Goal: Obtain resource: Obtain resource

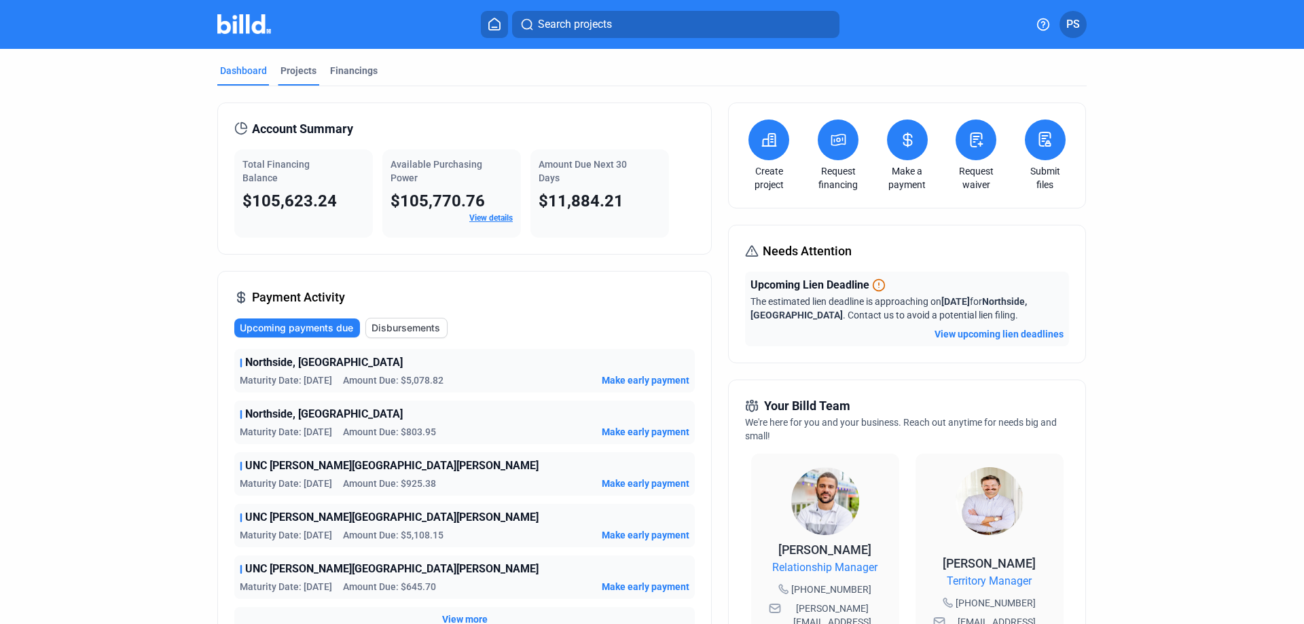
click at [298, 67] on div "Projects" at bounding box center [298, 71] width 36 height 14
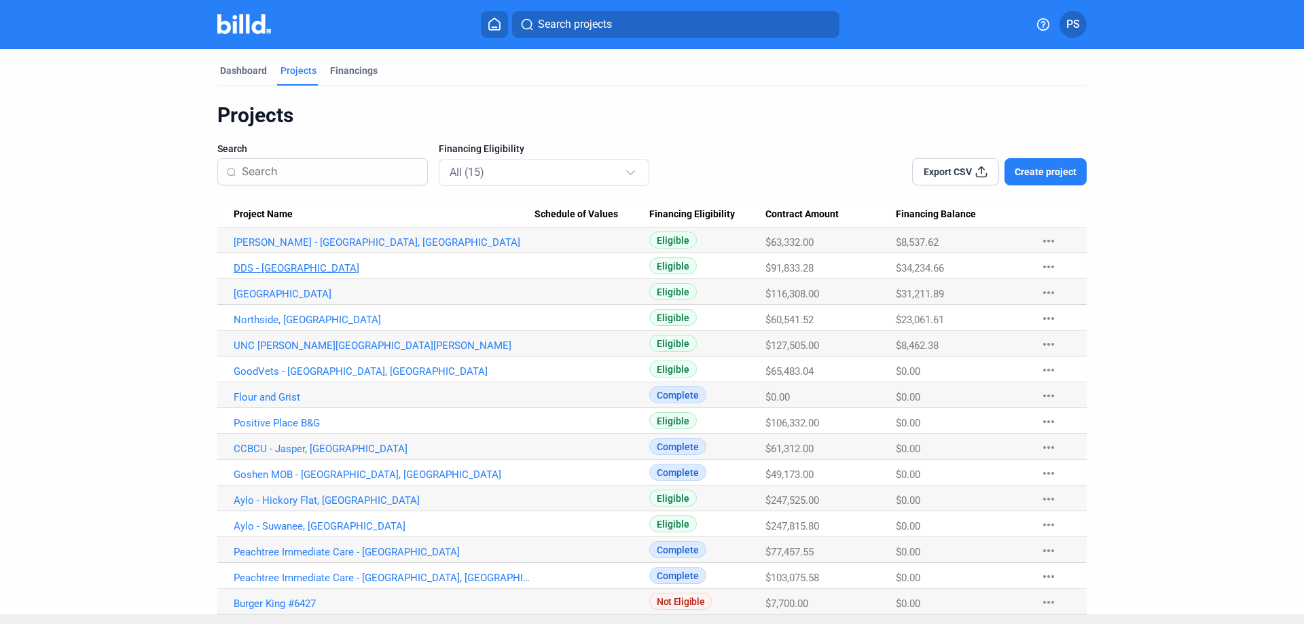
click at [258, 270] on link "DDS - [GEOGRAPHIC_DATA]" at bounding box center [384, 268] width 301 height 12
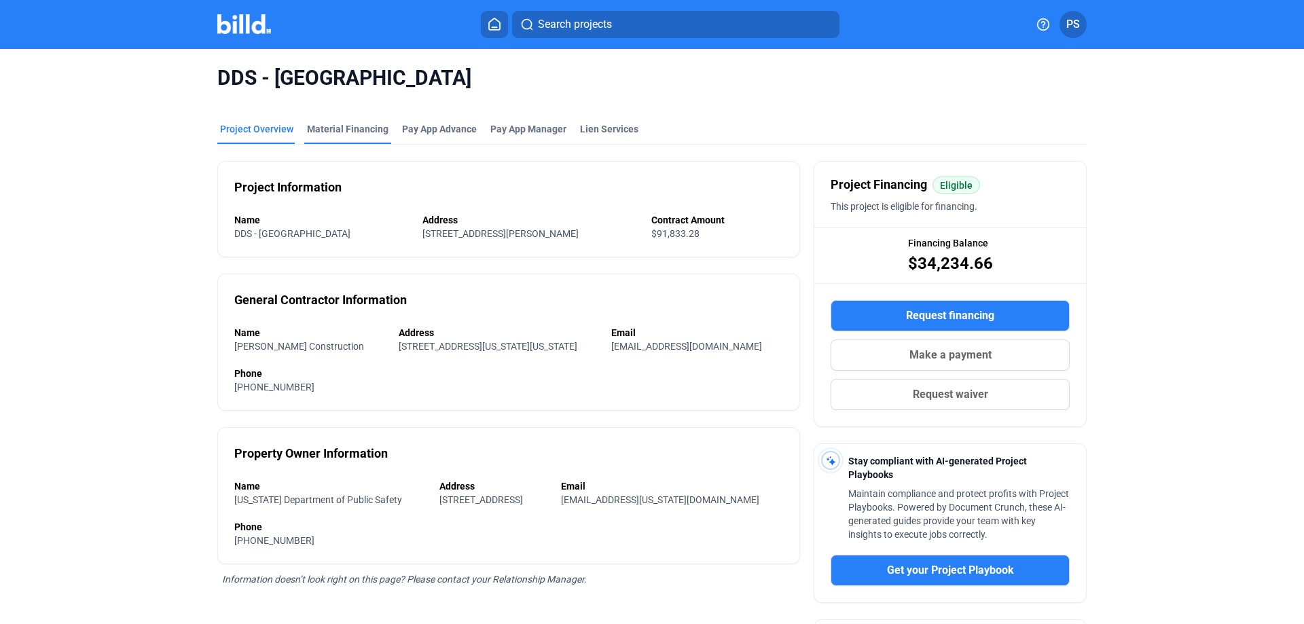
click at [346, 129] on div "Material Financing" at bounding box center [347, 129] width 81 height 14
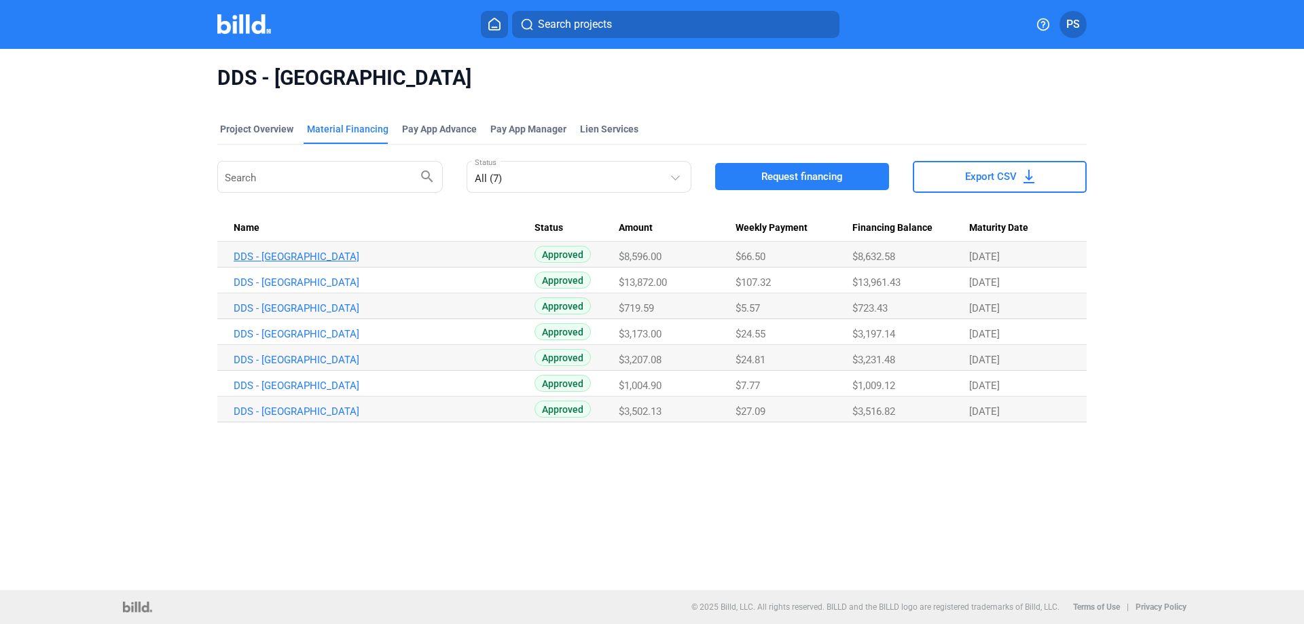
click at [276, 255] on link "DDS - [GEOGRAPHIC_DATA]" at bounding box center [384, 257] width 301 height 12
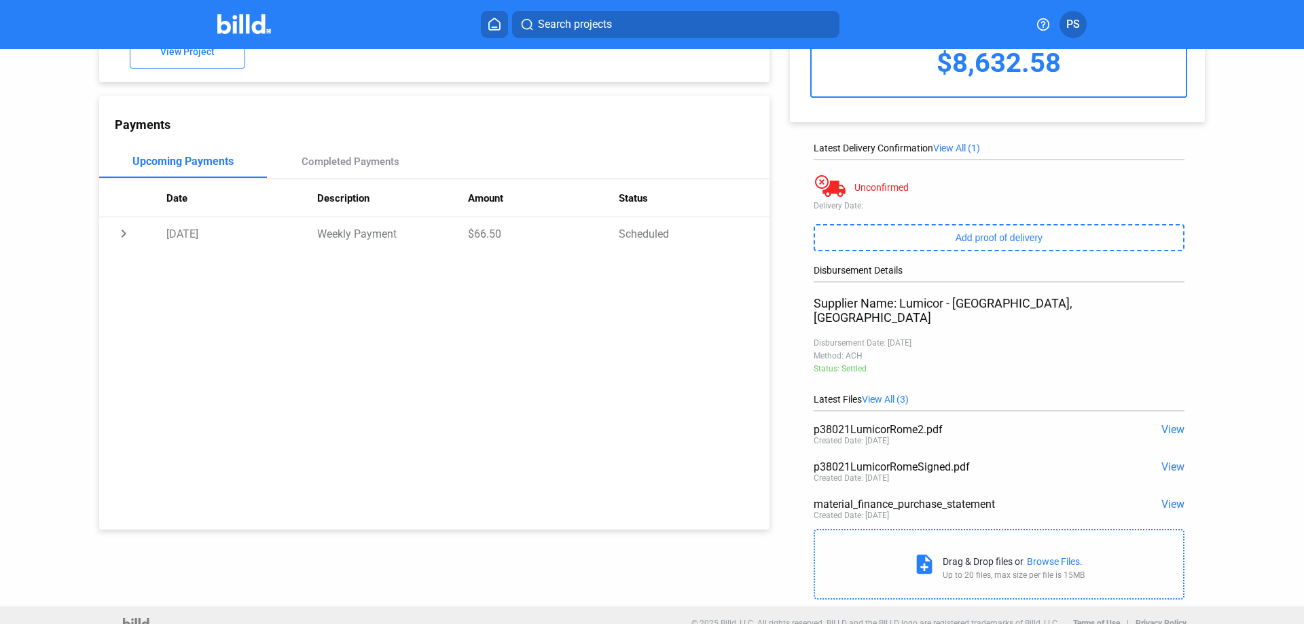
scroll to position [115, 0]
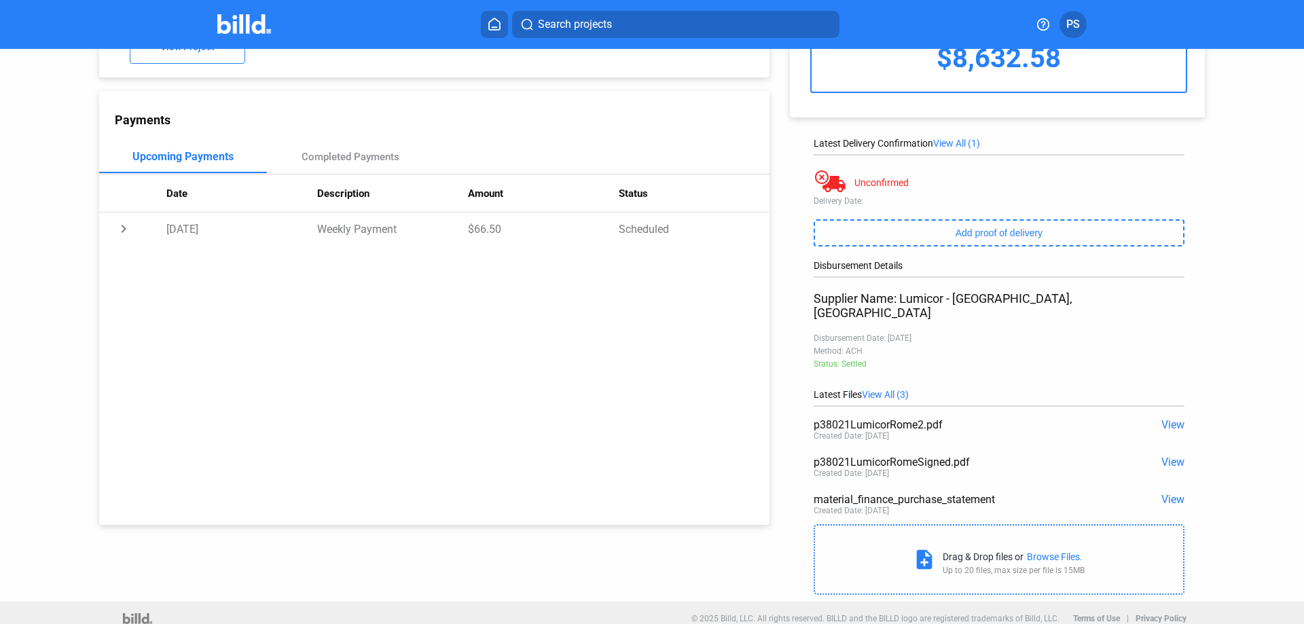
click at [1163, 418] on span "View" at bounding box center [1172, 424] width 23 height 13
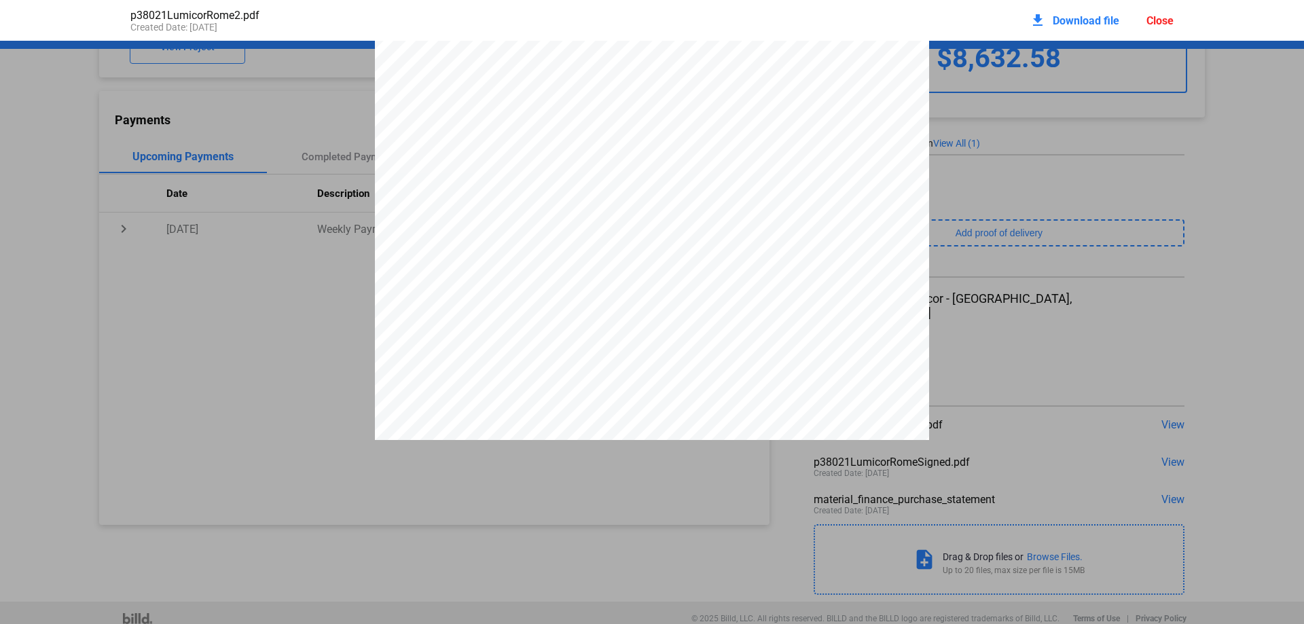
scroll to position [0, 0]
click at [1154, 24] on div "Close" at bounding box center [1159, 20] width 27 height 13
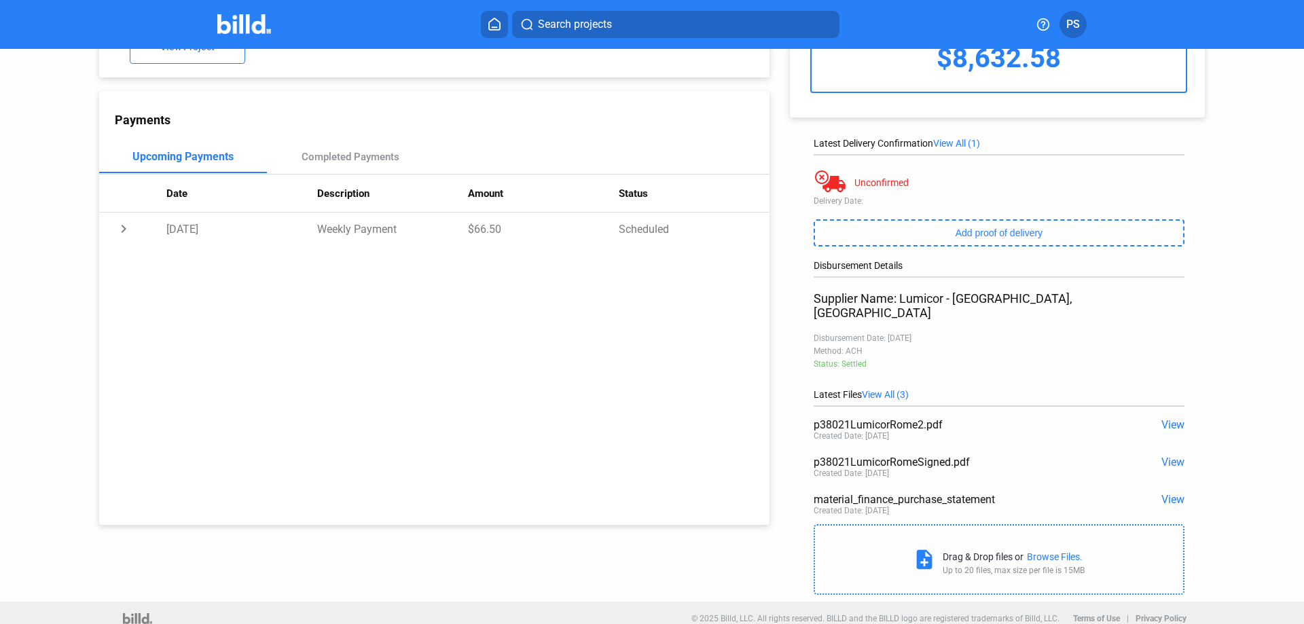
click at [1165, 456] on span "View" at bounding box center [1172, 462] width 23 height 13
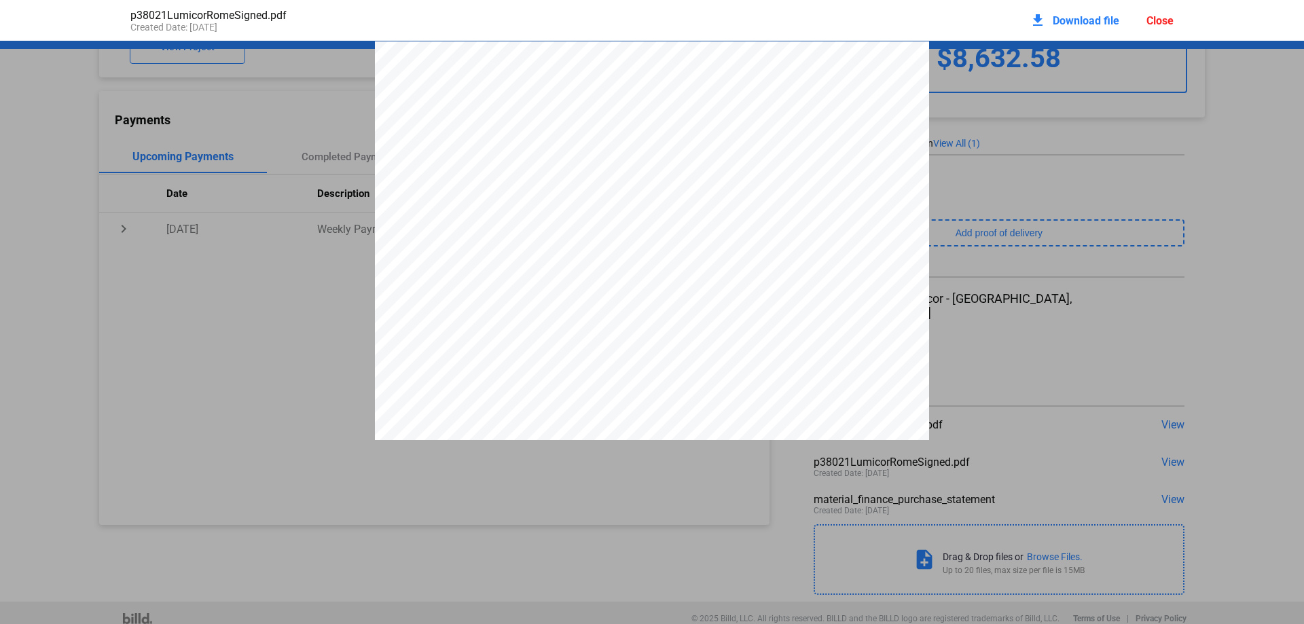
click at [1161, 23] on div "Close" at bounding box center [1159, 20] width 27 height 13
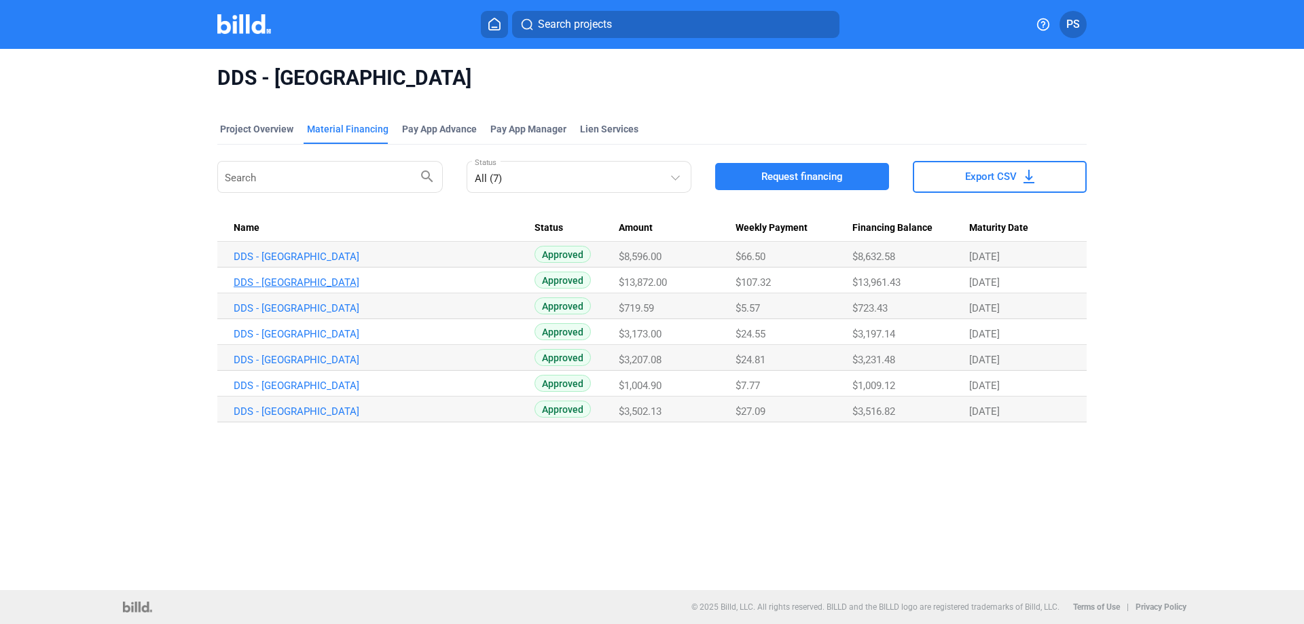
click at [266, 280] on link "DDS - [GEOGRAPHIC_DATA]" at bounding box center [384, 282] width 301 height 12
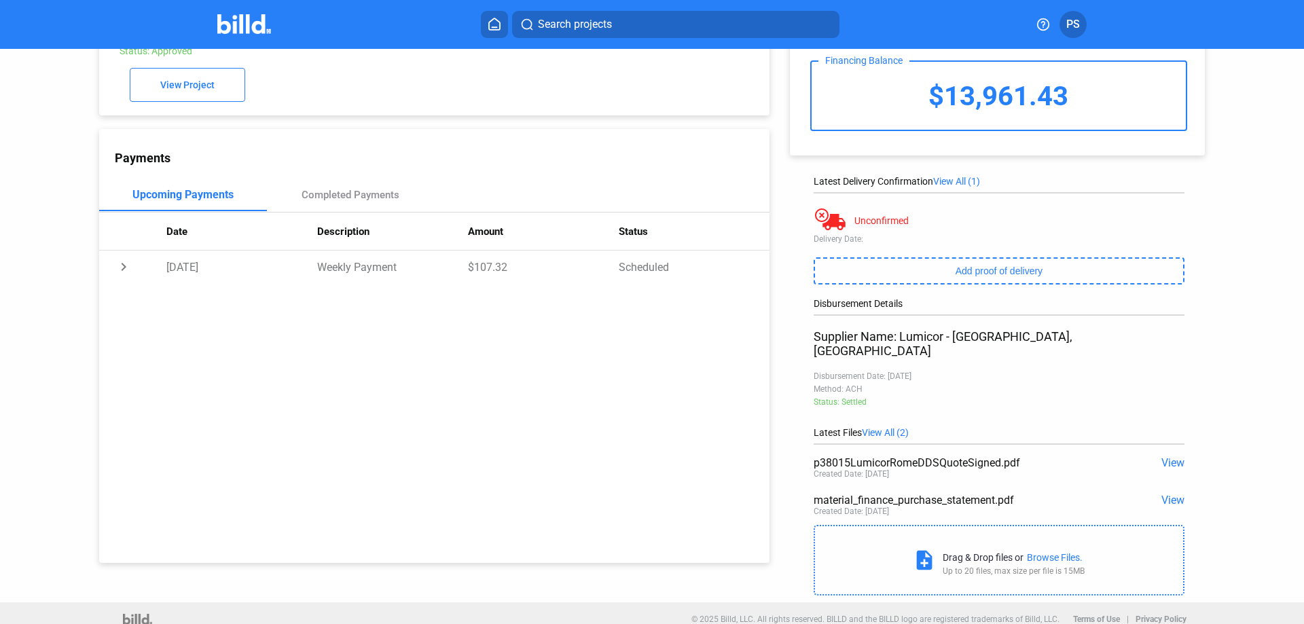
scroll to position [77, 0]
click at [1163, 456] on span "View" at bounding box center [1172, 462] width 23 height 13
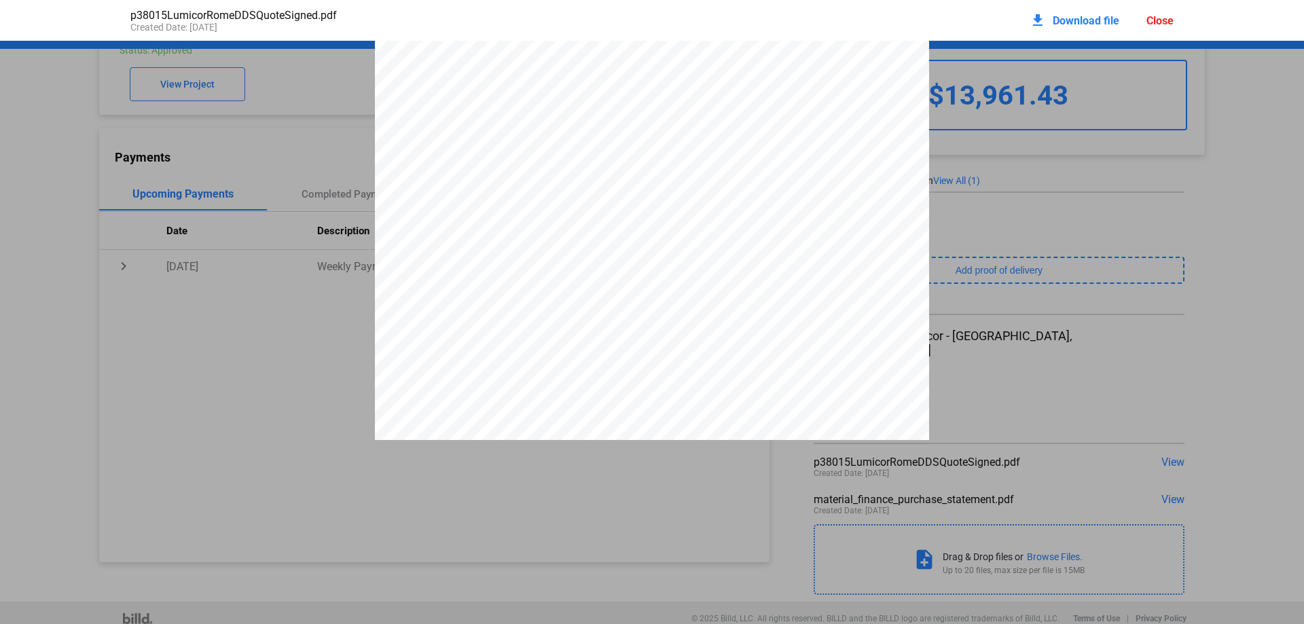
scroll to position [0, 0]
click at [1163, 18] on div "Close" at bounding box center [1159, 20] width 27 height 13
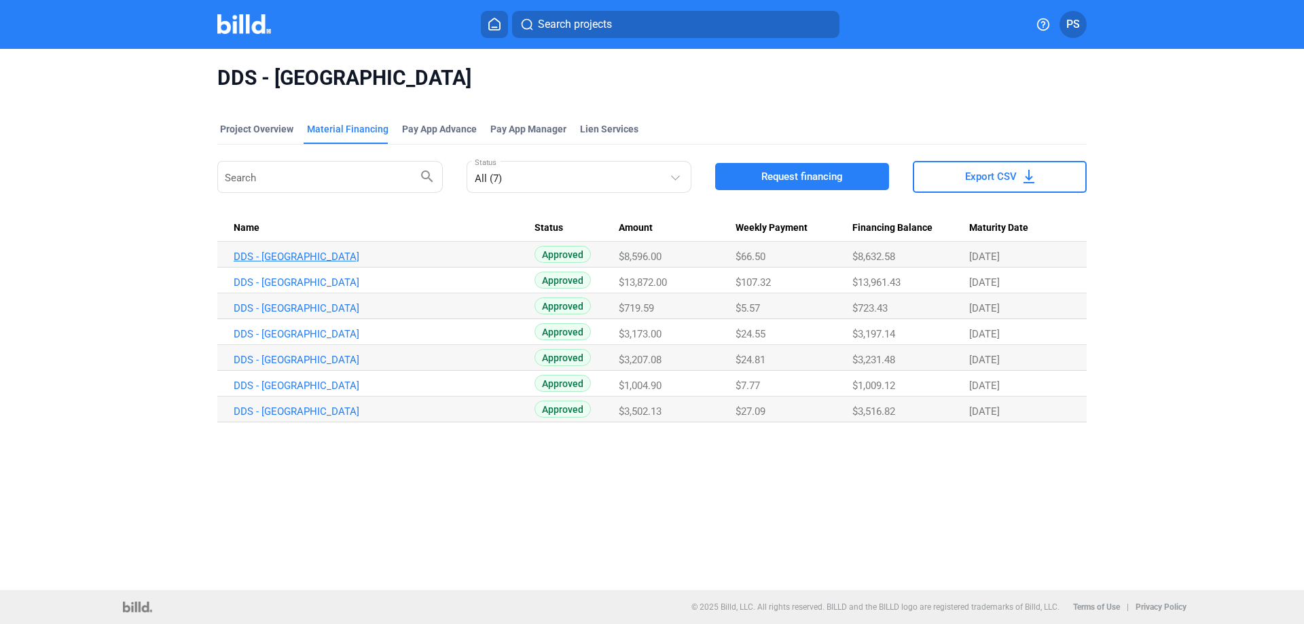
click at [261, 255] on link "DDS - [GEOGRAPHIC_DATA]" at bounding box center [384, 257] width 301 height 12
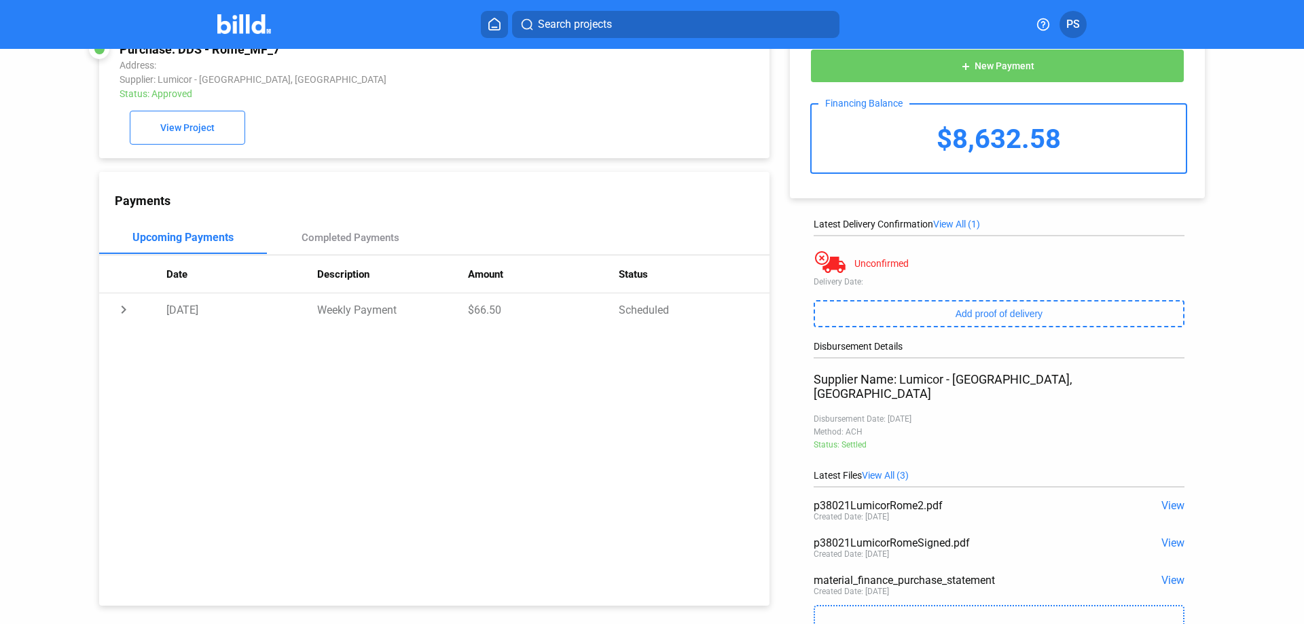
scroll to position [68, 0]
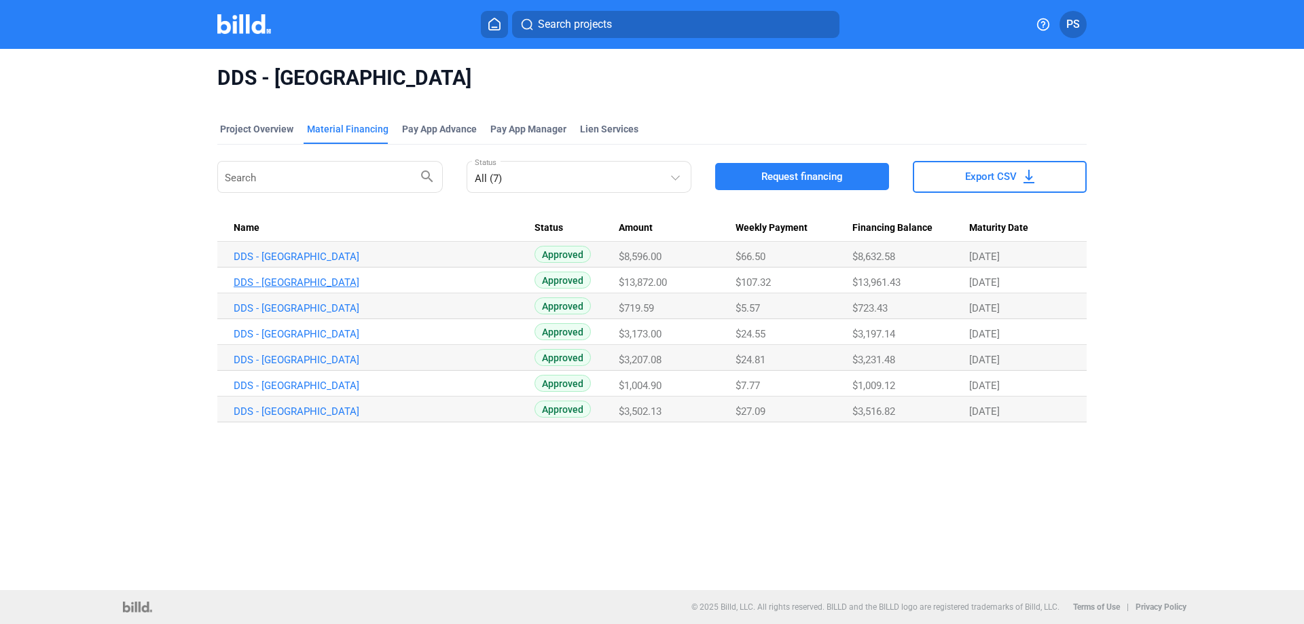
click at [250, 284] on link "DDS - [GEOGRAPHIC_DATA]" at bounding box center [384, 282] width 301 height 12
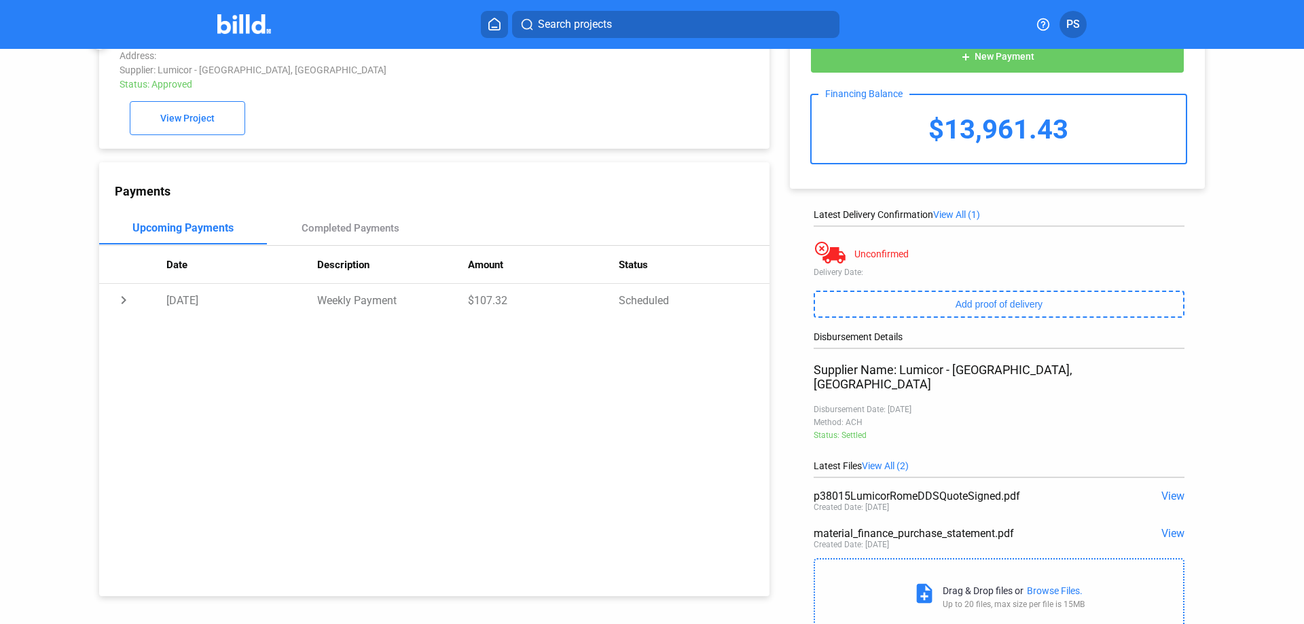
scroll to position [68, 0]
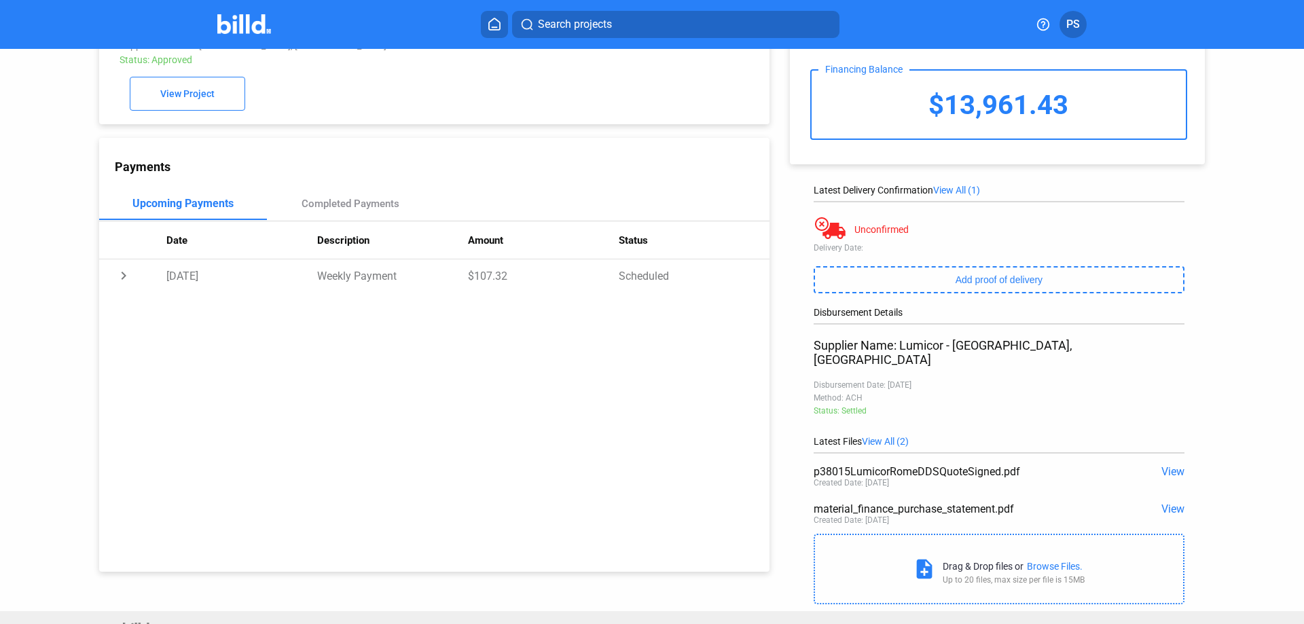
click at [1174, 465] on span "View" at bounding box center [1172, 471] width 23 height 13
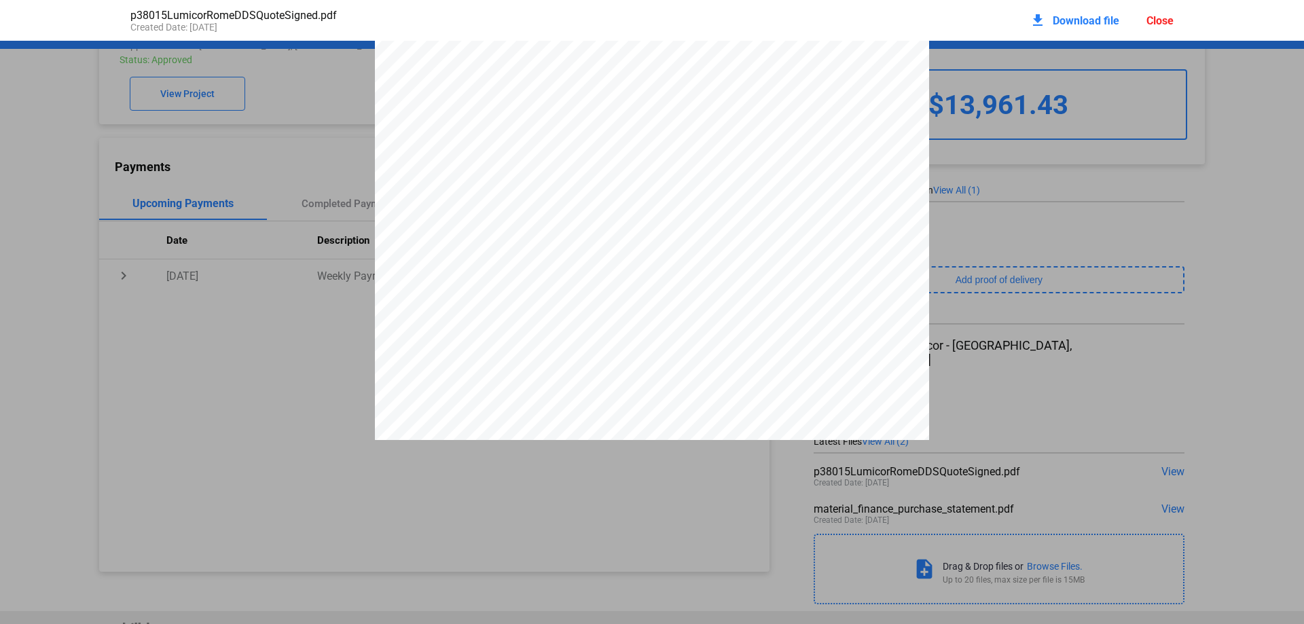
scroll to position [0, 0]
click at [1159, 19] on div "Close" at bounding box center [1159, 20] width 27 height 13
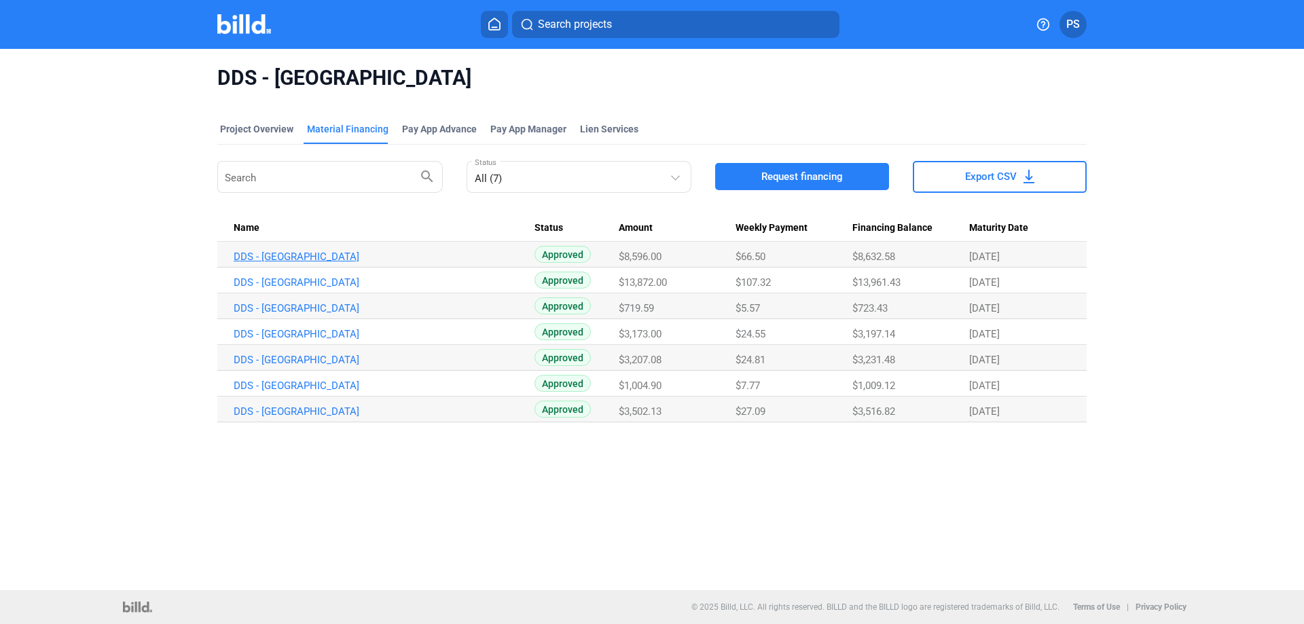
click at [261, 257] on link "DDS - [GEOGRAPHIC_DATA]" at bounding box center [384, 257] width 301 height 12
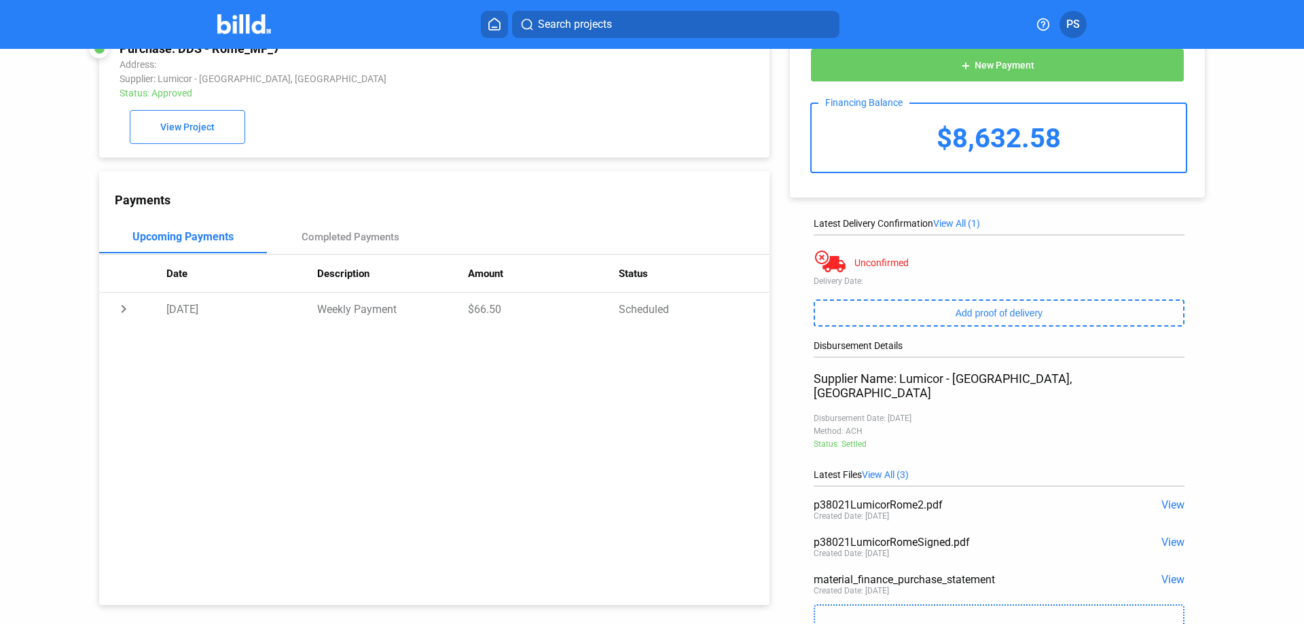
scroll to position [68, 0]
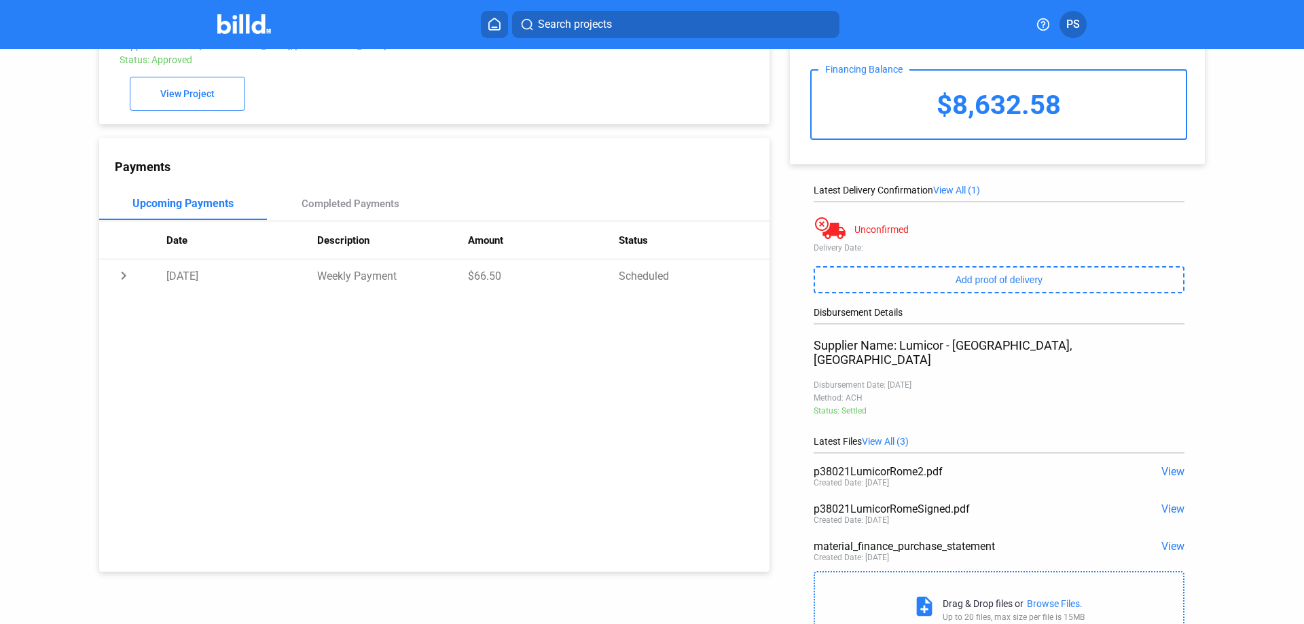
click at [1168, 503] on span "View" at bounding box center [1172, 509] width 23 height 13
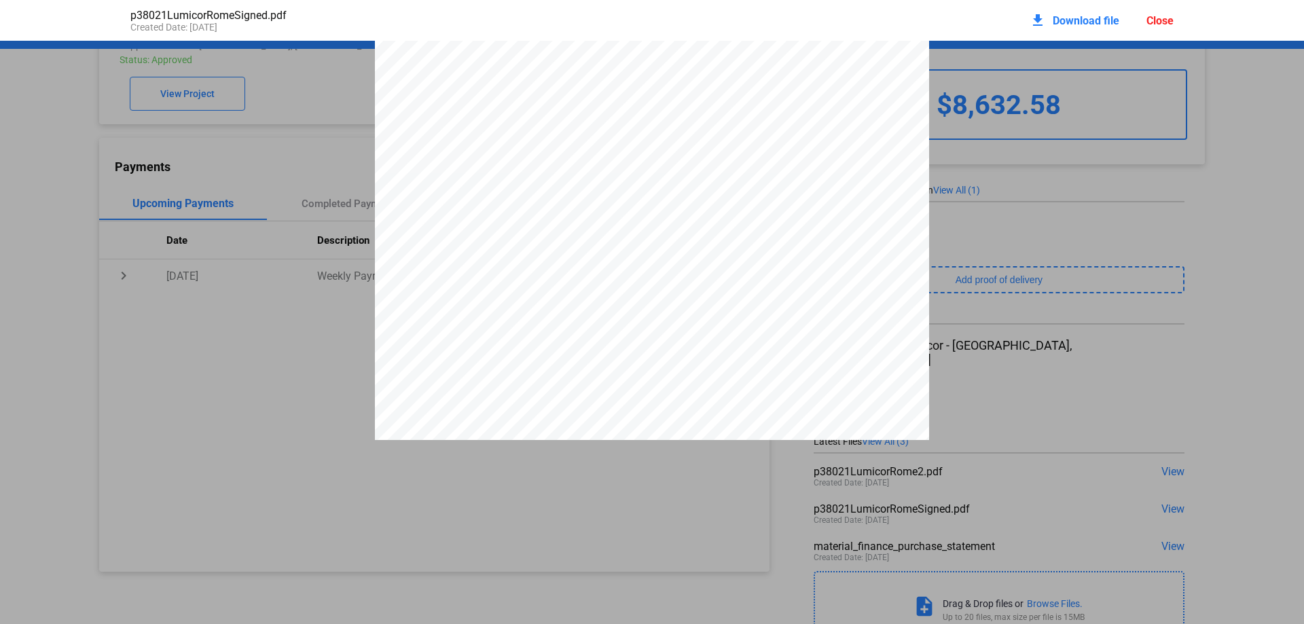
scroll to position [0, 0]
click at [1153, 23] on div "Close" at bounding box center [1159, 20] width 27 height 13
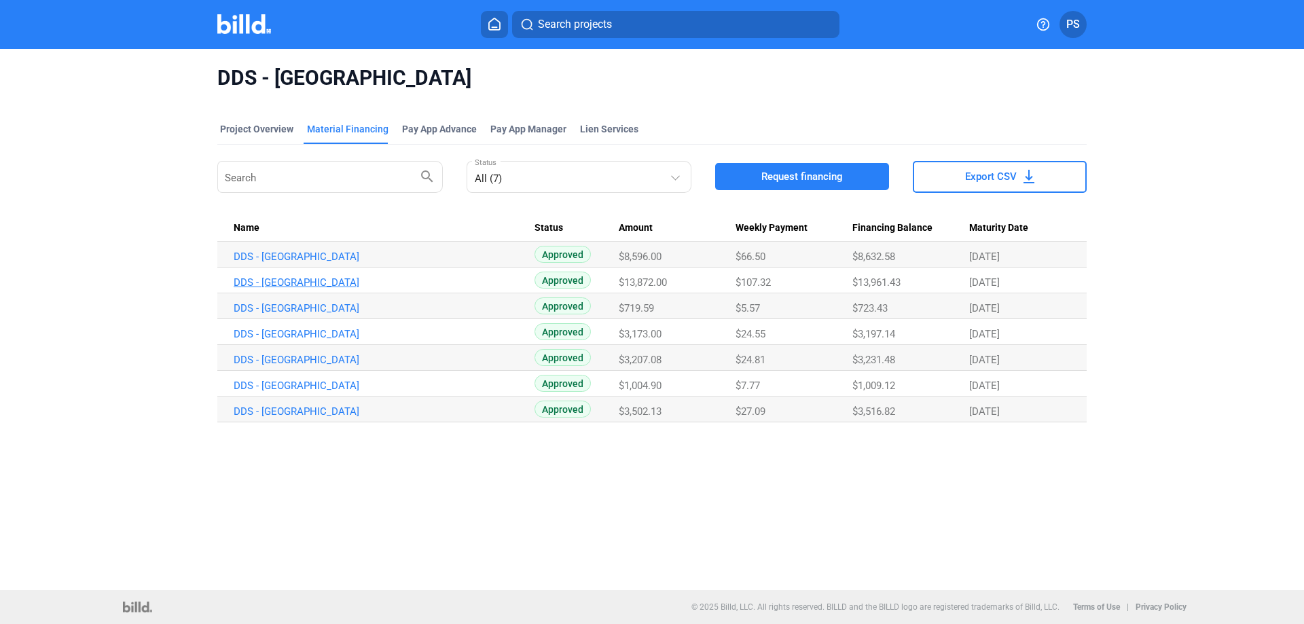
click at [272, 282] on link "DDS - [GEOGRAPHIC_DATA]" at bounding box center [384, 282] width 301 height 12
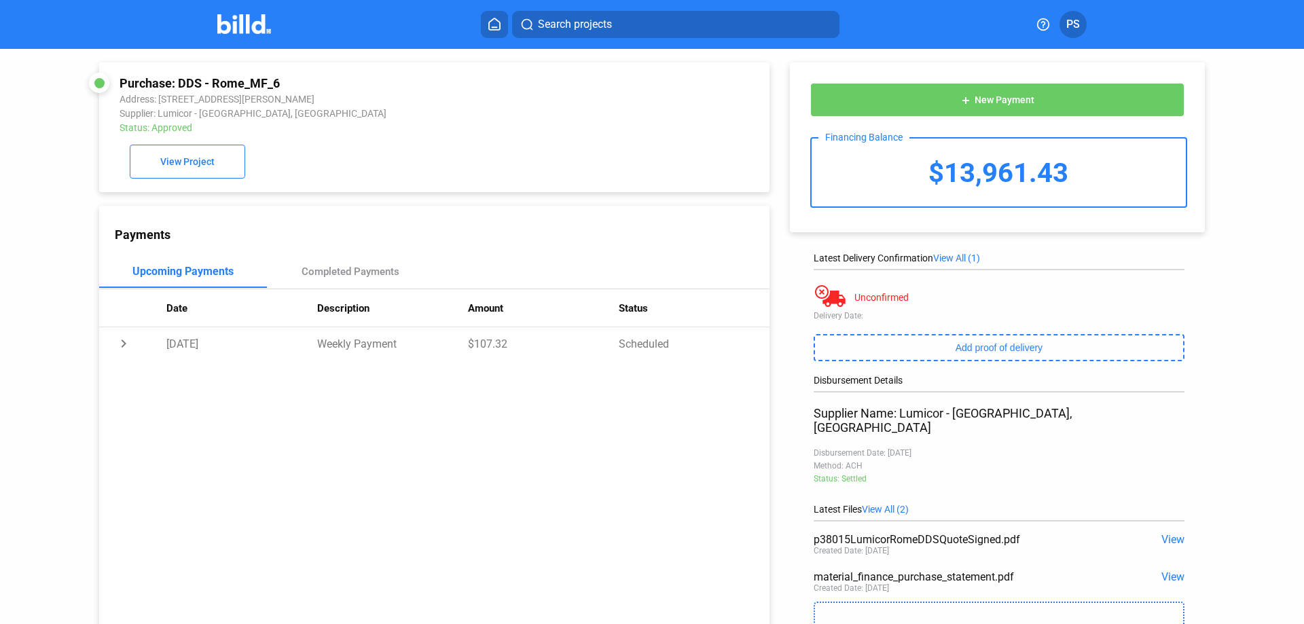
click at [1164, 533] on span "View" at bounding box center [1172, 539] width 23 height 13
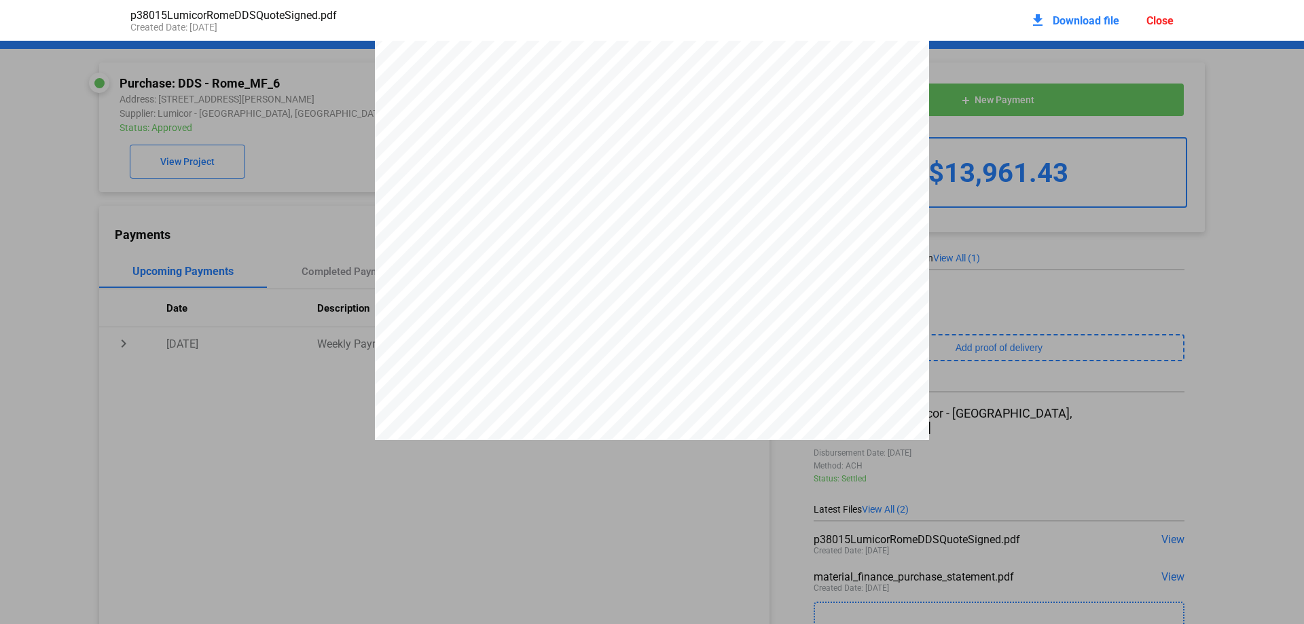
scroll to position [75, 0]
click at [1157, 14] on div "Close" at bounding box center [1159, 20] width 27 height 13
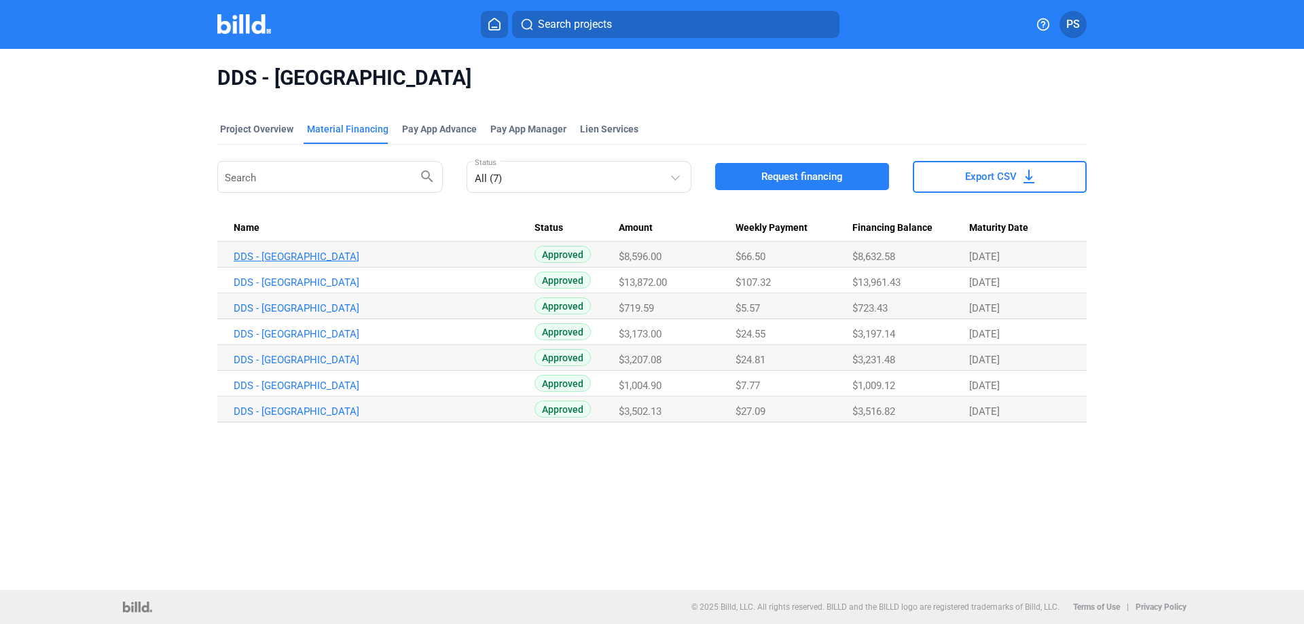
click at [270, 257] on link "DDS - [GEOGRAPHIC_DATA]" at bounding box center [384, 257] width 301 height 12
click at [253, 281] on link "DDS - [GEOGRAPHIC_DATA]" at bounding box center [384, 282] width 301 height 12
click at [276, 255] on link "DDS - [GEOGRAPHIC_DATA]" at bounding box center [384, 257] width 301 height 12
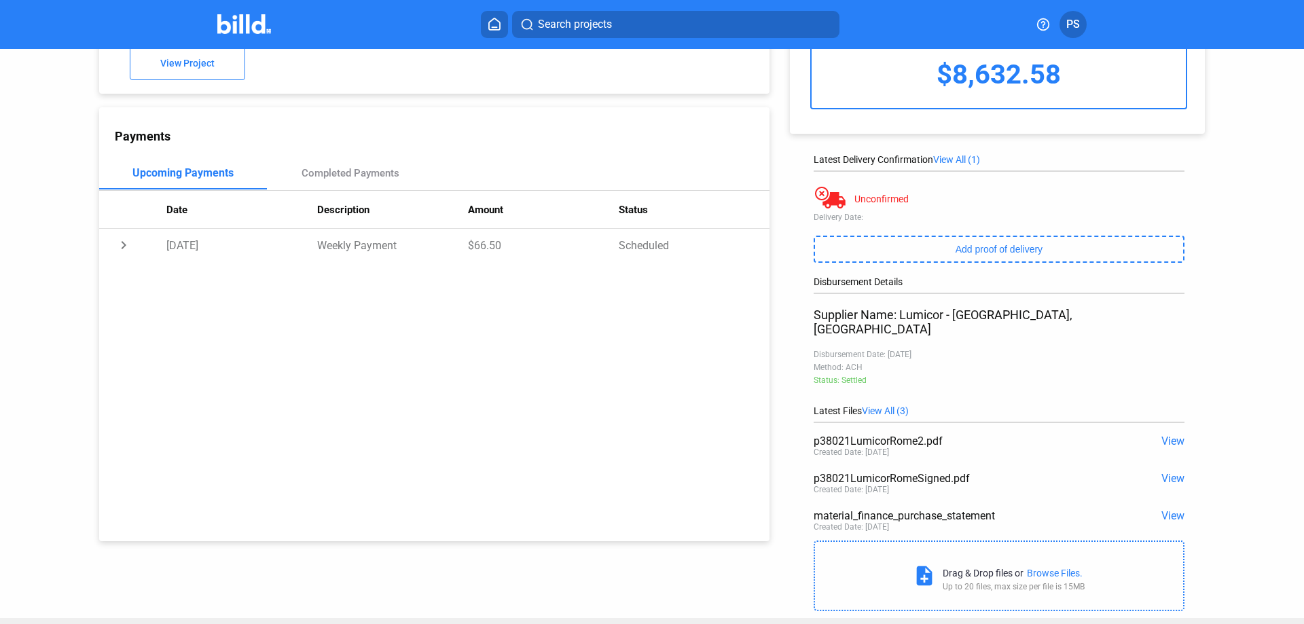
scroll to position [115, 0]
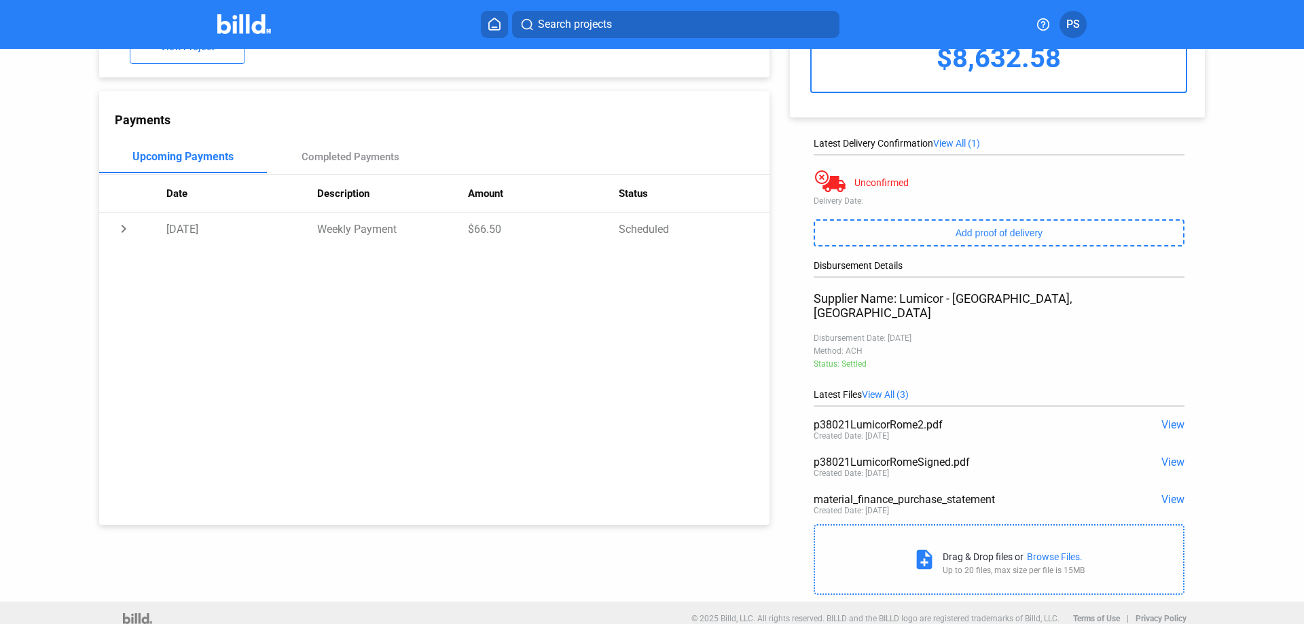
click at [1170, 456] on span "View" at bounding box center [1172, 462] width 23 height 13
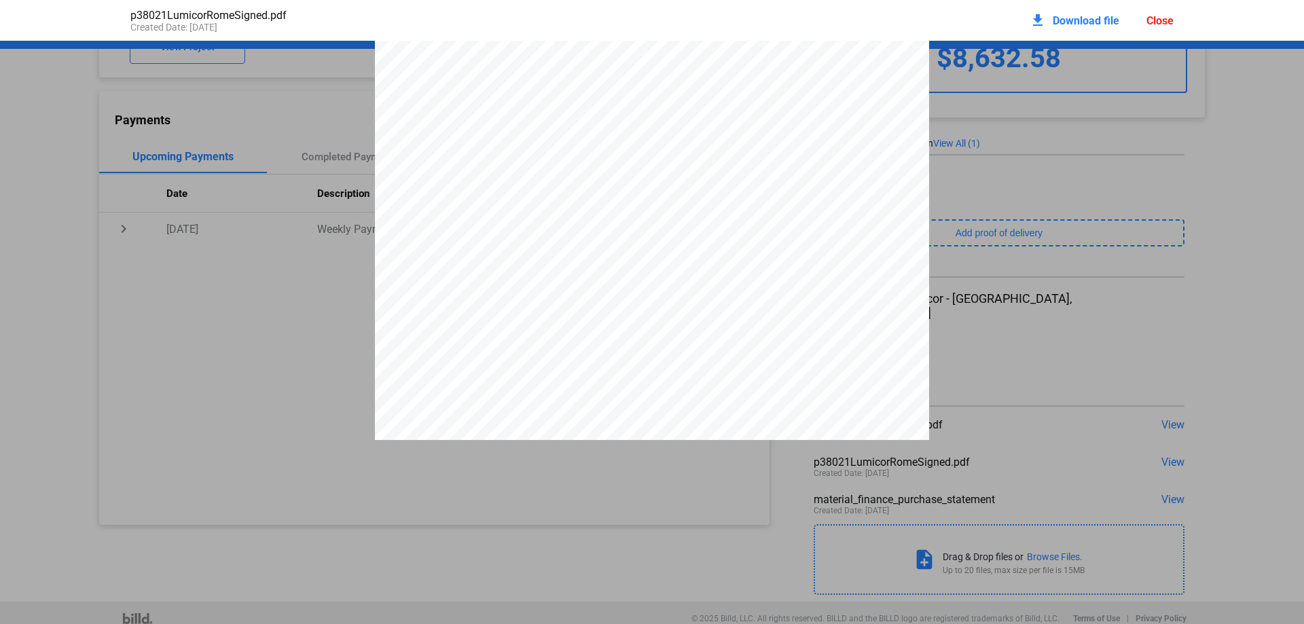
scroll to position [68, 0]
